Goal: Find specific page/section: Find specific page/section

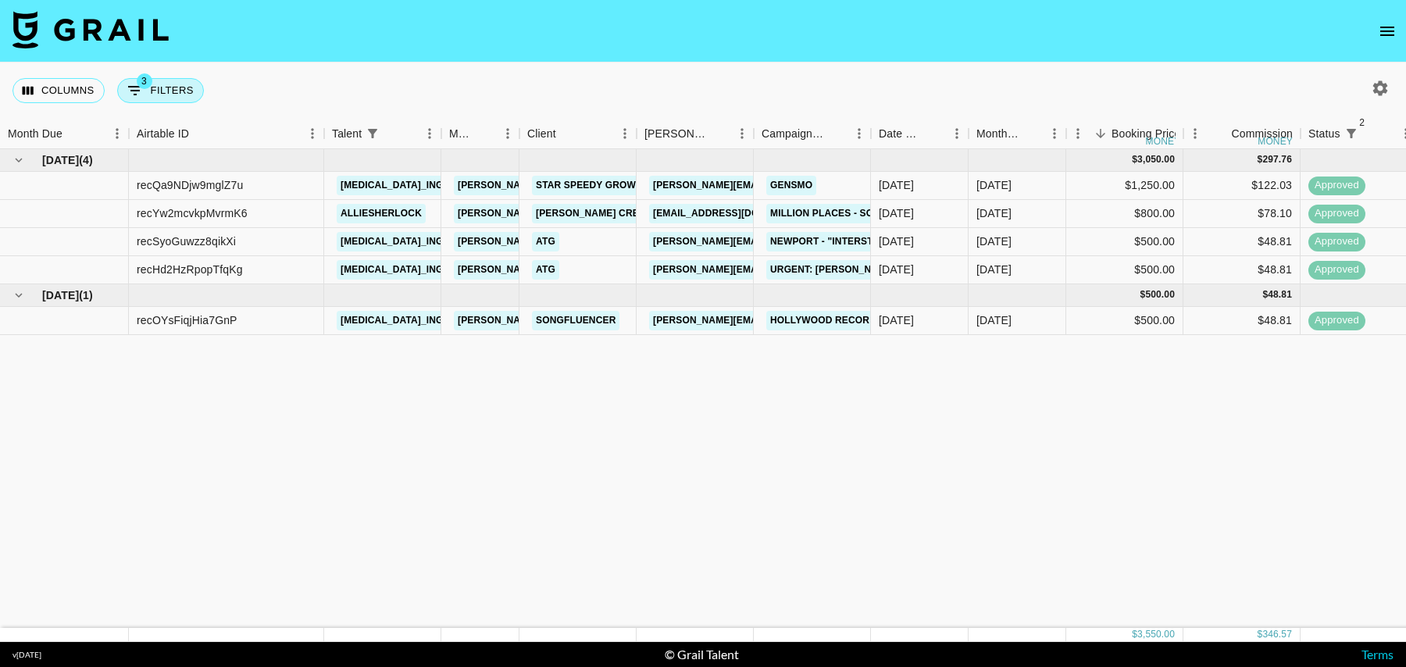
click at [176, 101] on button "3 Filters" at bounding box center [160, 90] width 87 height 25
select select "status"
select select "isNotAnyOf"
select select "status"
select select "isNotAnyOf"
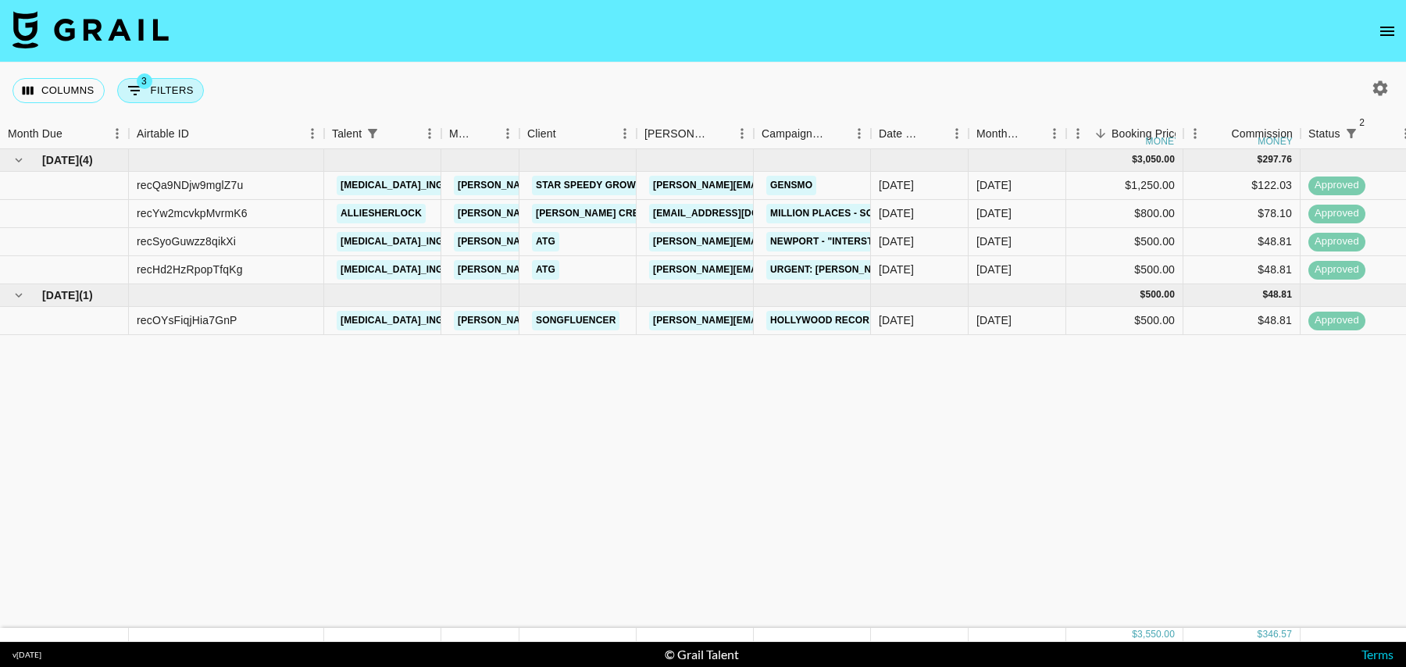
select select "talentName"
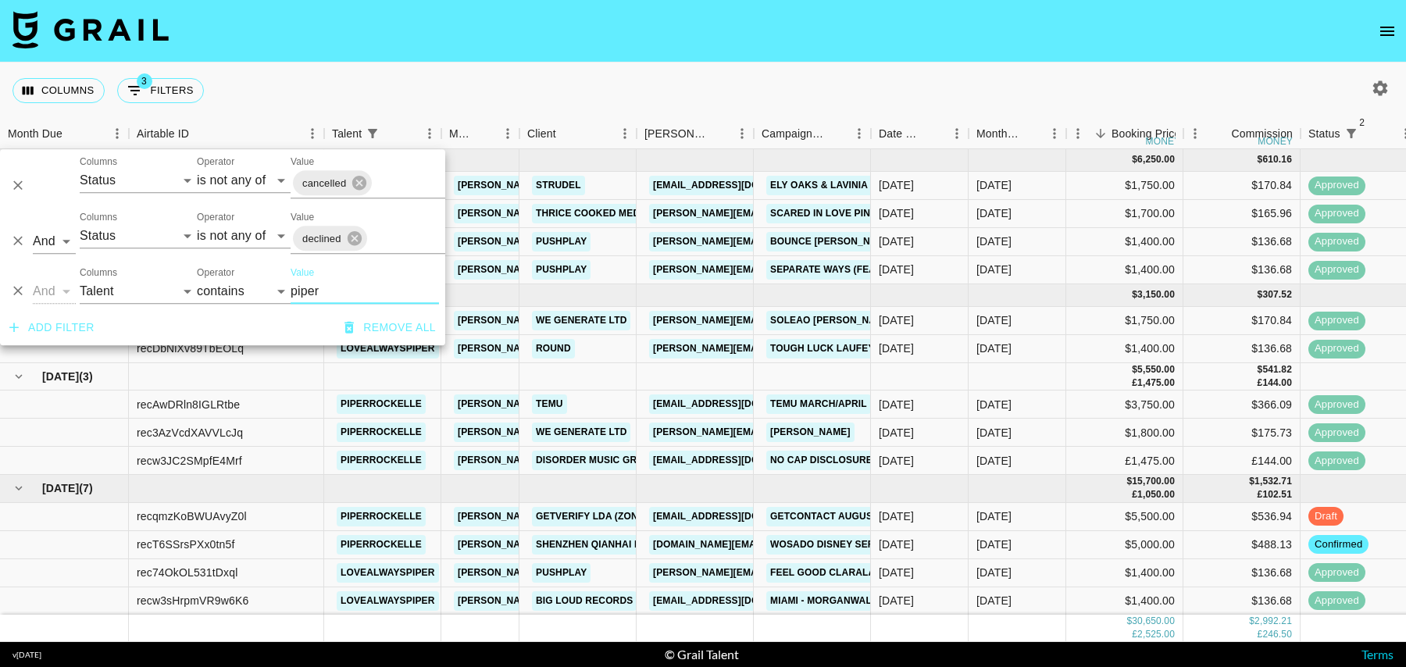
scroll to position [83, 0]
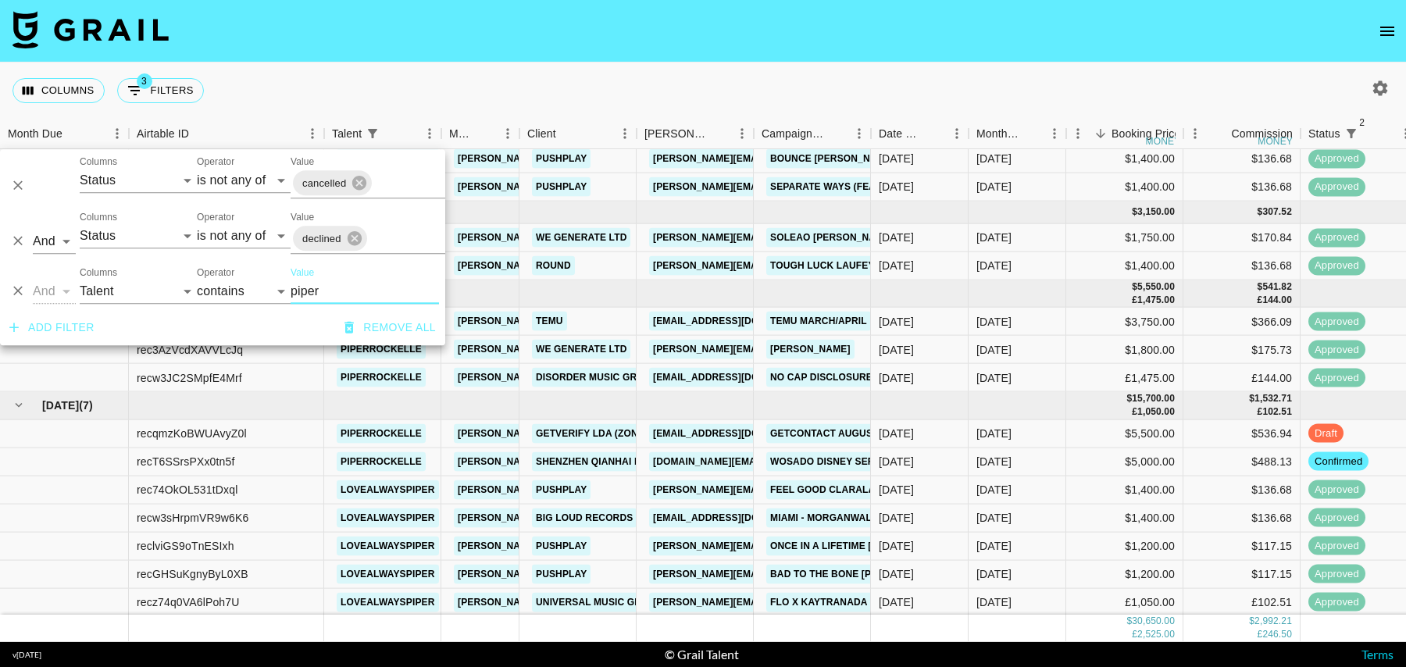
type input "piper"
click at [959, 327] on div "[DATE]" at bounding box center [920, 322] width 98 height 28
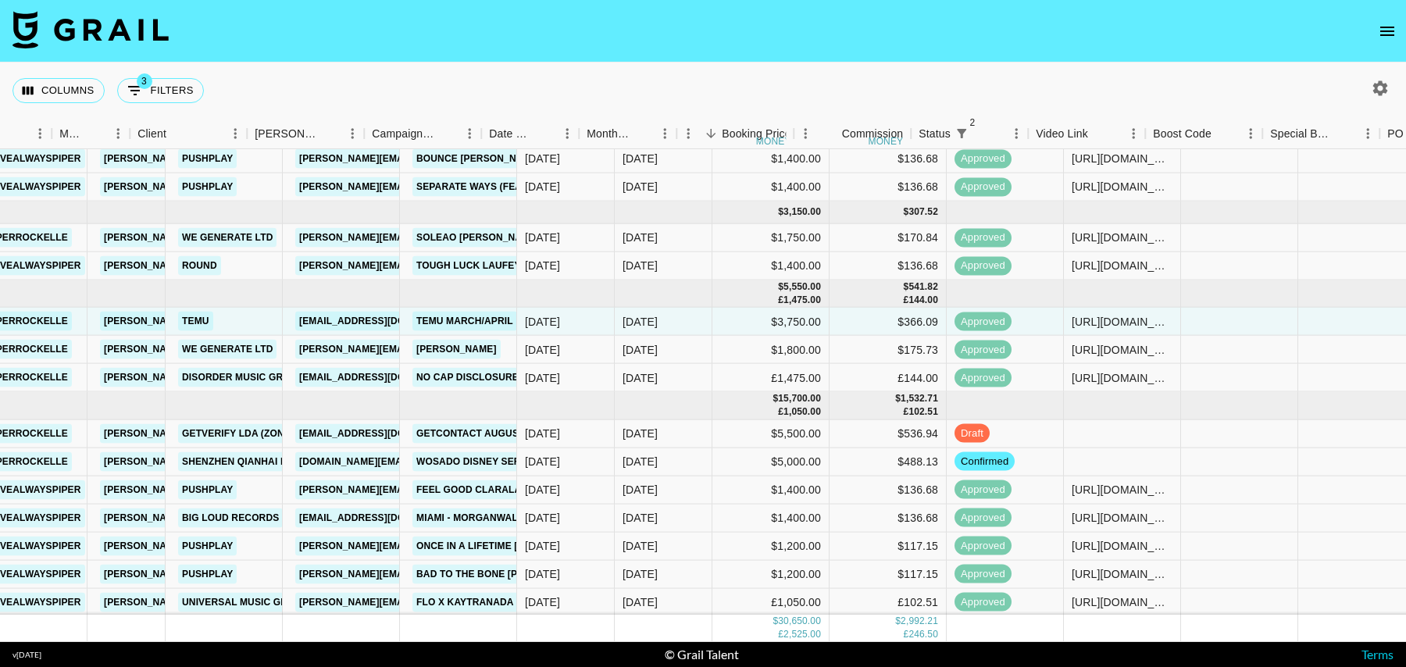
scroll to position [83, 483]
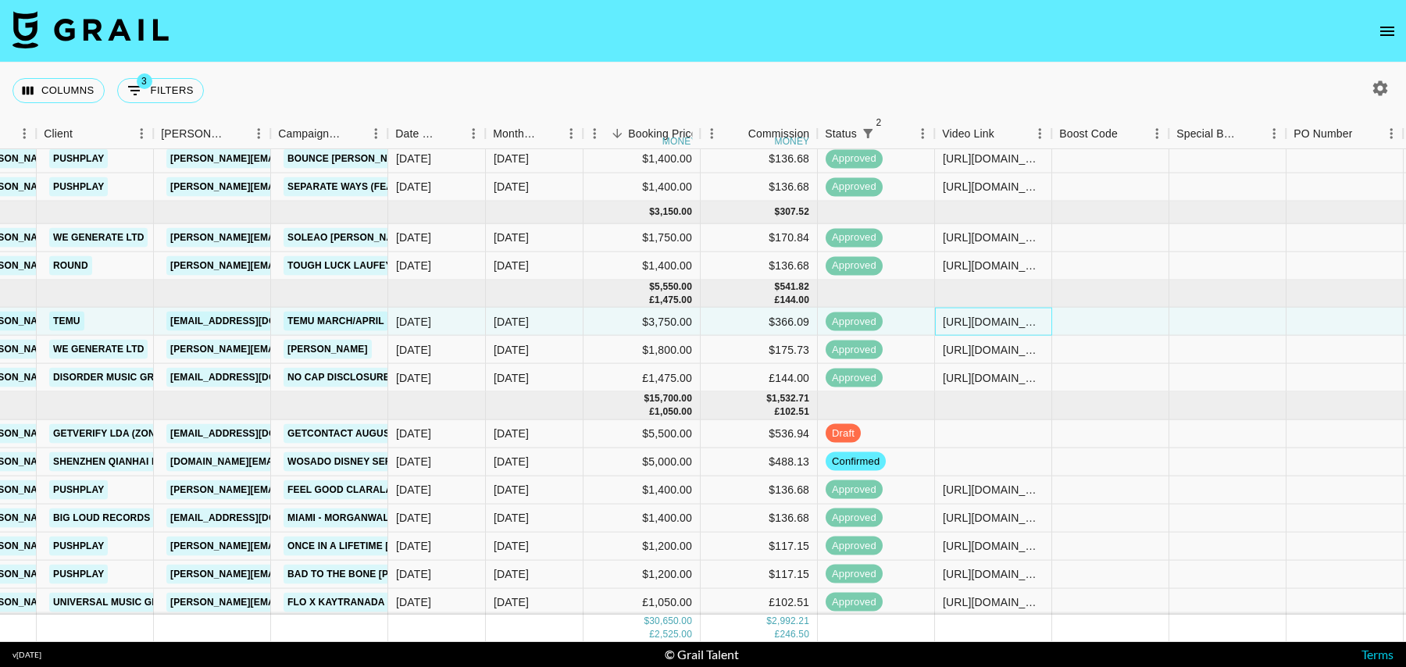
click at [1021, 321] on div "[URL][DOMAIN_NAME]" at bounding box center [993, 321] width 101 height 16
click at [1082, 314] on div at bounding box center [1110, 322] width 117 height 28
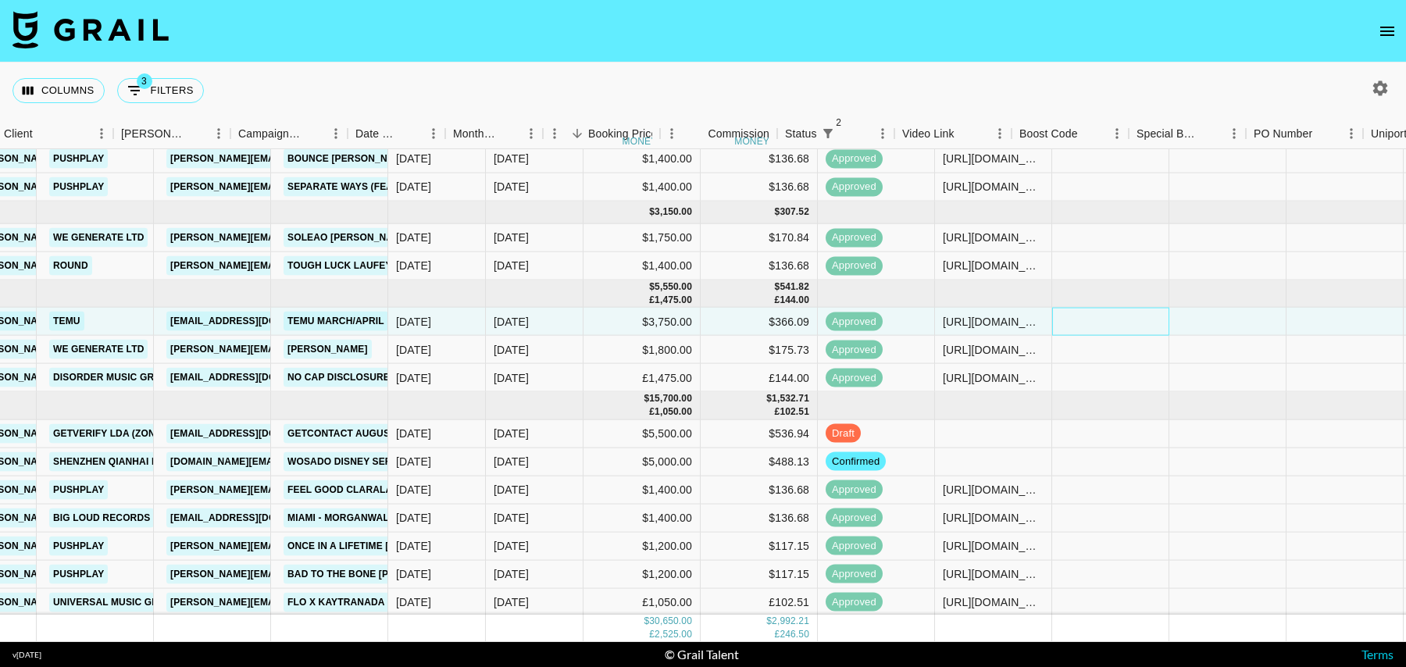
scroll to position [83, 1129]
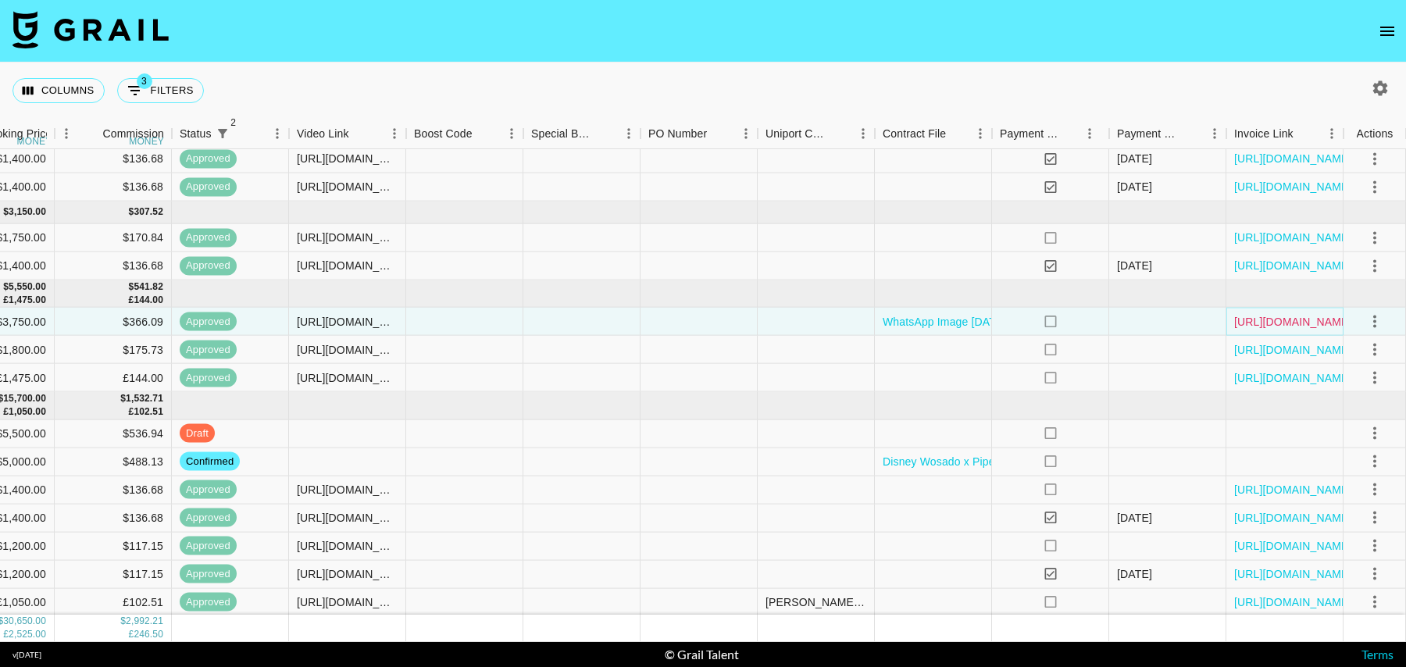
click at [1256, 318] on link "[URL][DOMAIN_NAME]" at bounding box center [1294, 321] width 118 height 16
click at [172, 84] on button "3 Filters" at bounding box center [160, 90] width 87 height 25
select select "status"
select select "isNotAnyOf"
select select "status"
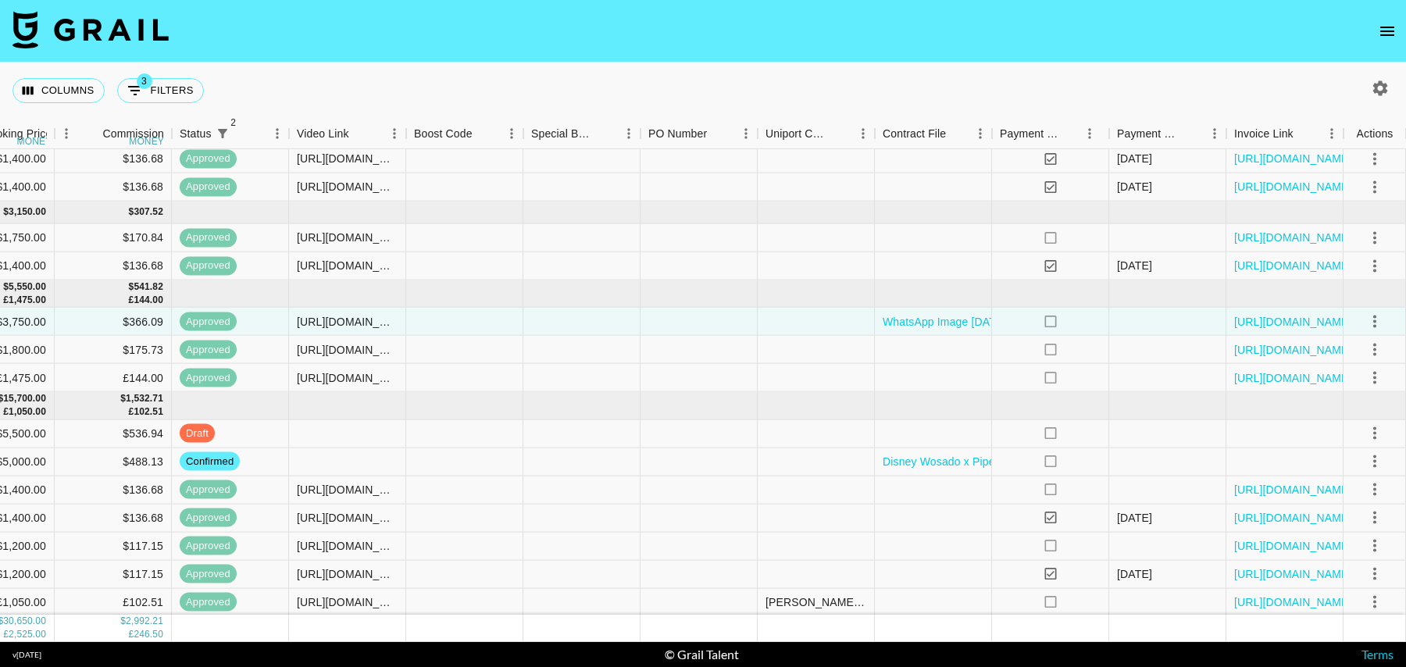
select select "isNotAnyOf"
select select "talentName"
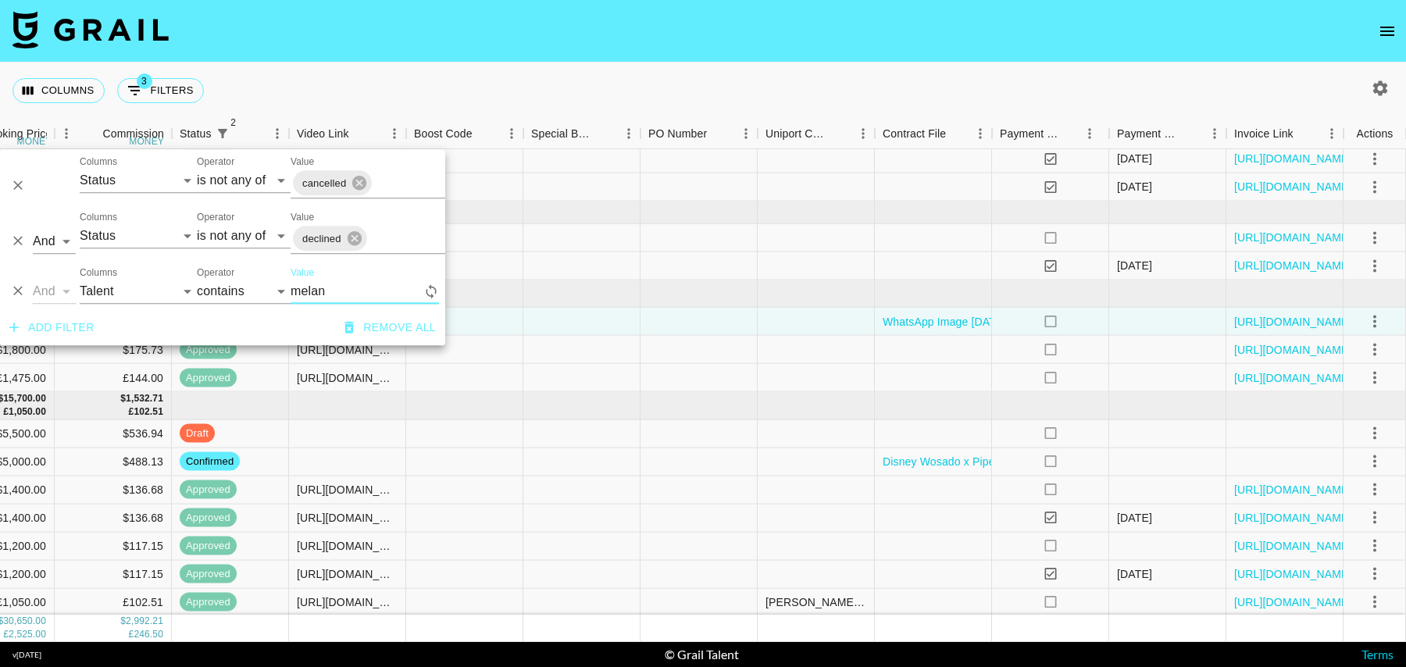
scroll to position [0, 1129]
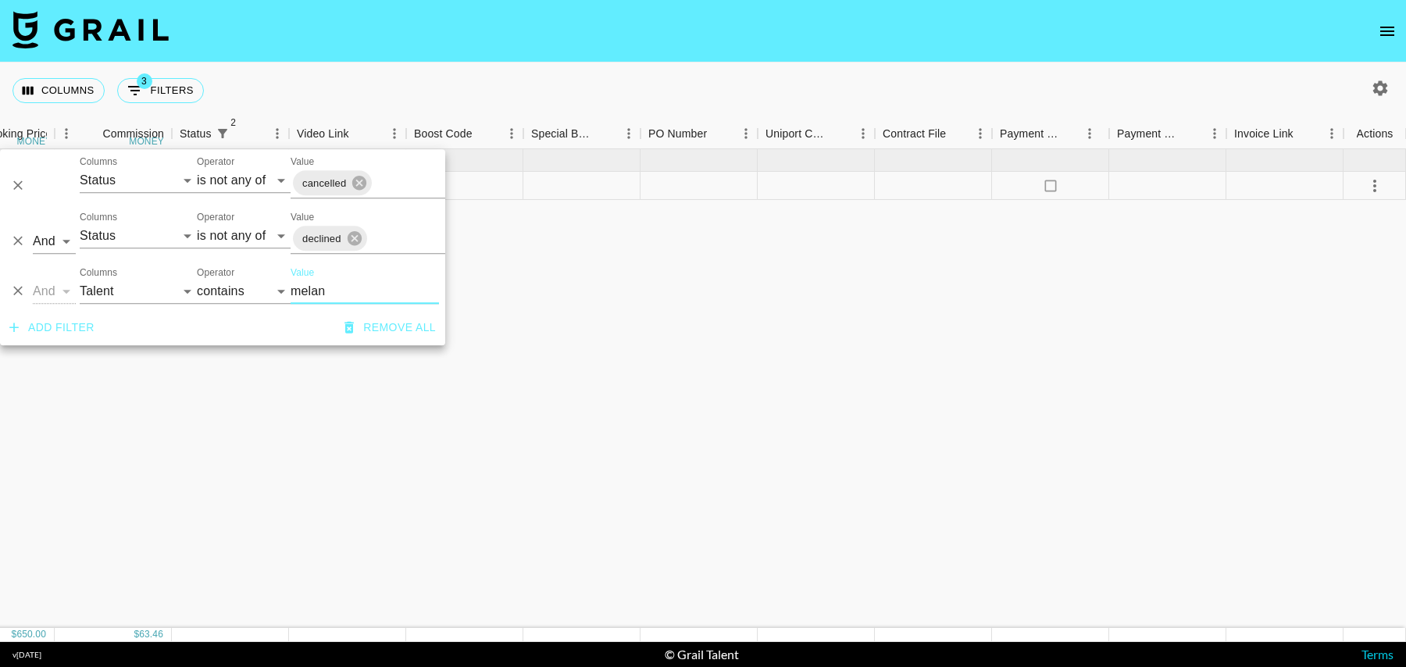
type input "melan"
click at [620, 229] on div "[DATE] ( 1 ) $ 650.00 $ 63.46 recqj3wsBvcU9V7NY melaniewilking [PERSON_NAME][EM…" at bounding box center [138, 388] width 2535 height 479
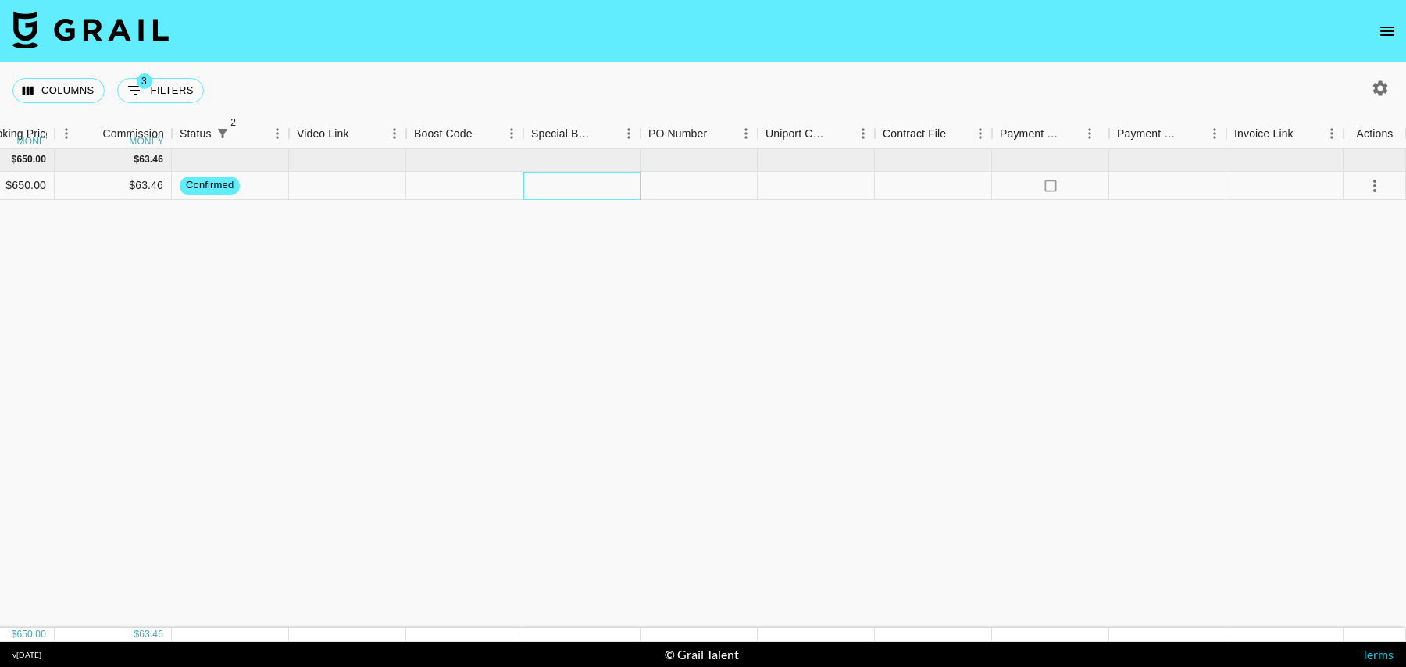
click at [593, 183] on div at bounding box center [581, 186] width 117 height 28
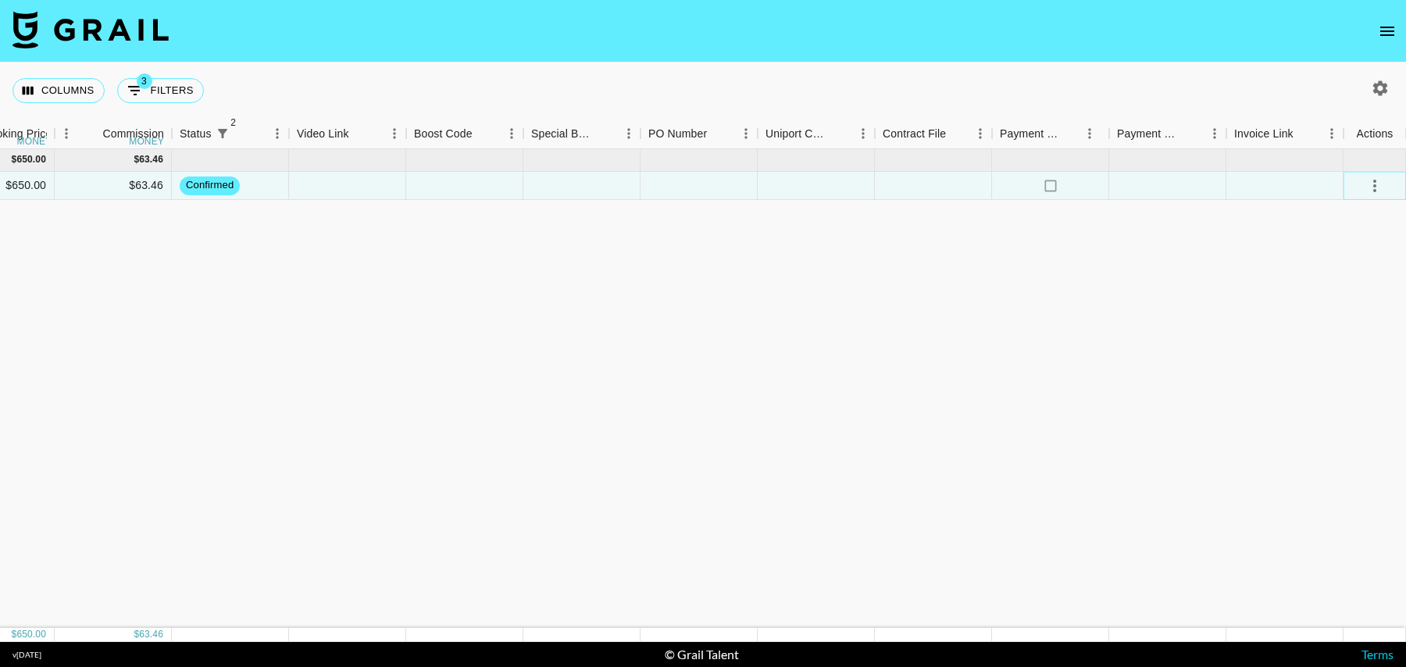
click at [1374, 191] on icon "select merge strategy" at bounding box center [1375, 186] width 3 height 13
click at [1335, 274] on li "Draft Created" at bounding box center [1356, 275] width 102 height 28
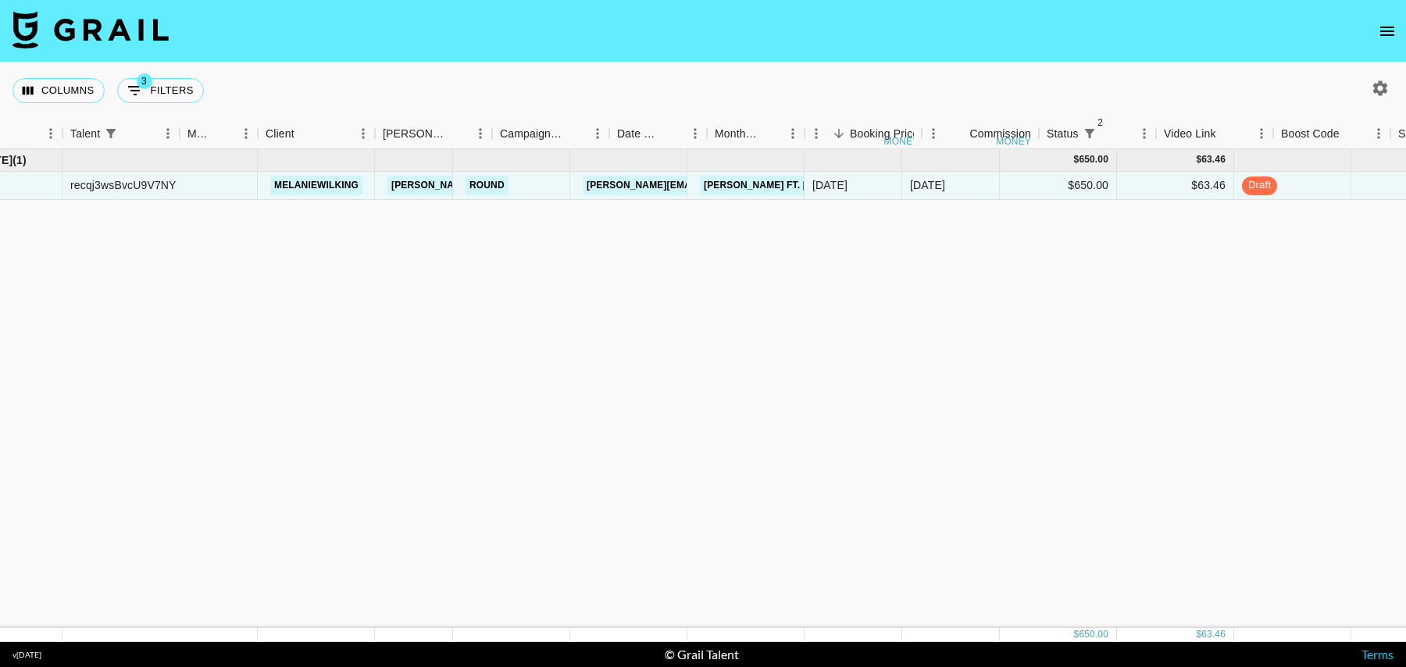
scroll to position [0, 0]
